Goal: Task Accomplishment & Management: Manage account settings

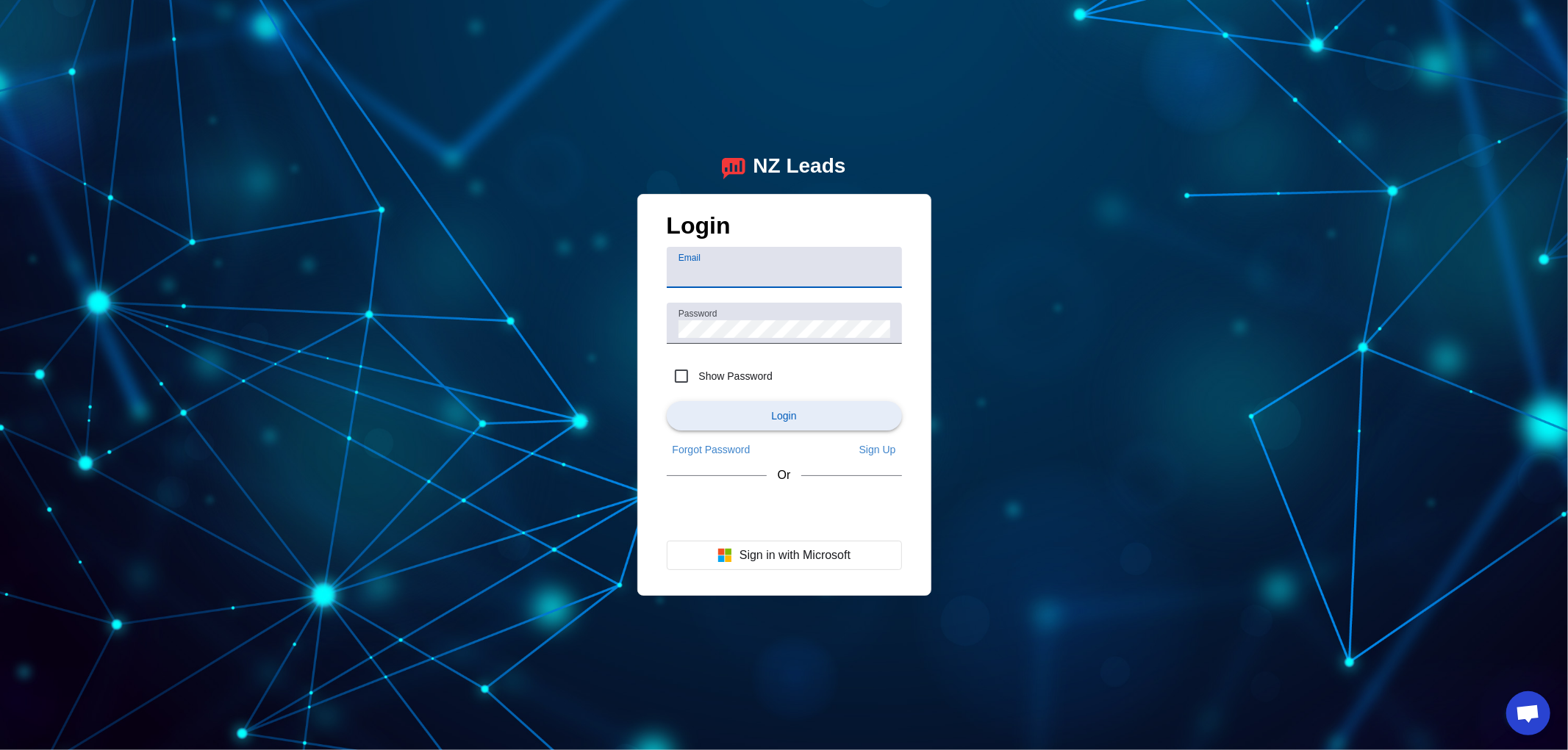
type input "demo@user.com"
click at [775, 409] on span "submit" at bounding box center [784, 415] width 236 height 35
